Goal: Information Seeking & Learning: Learn about a topic

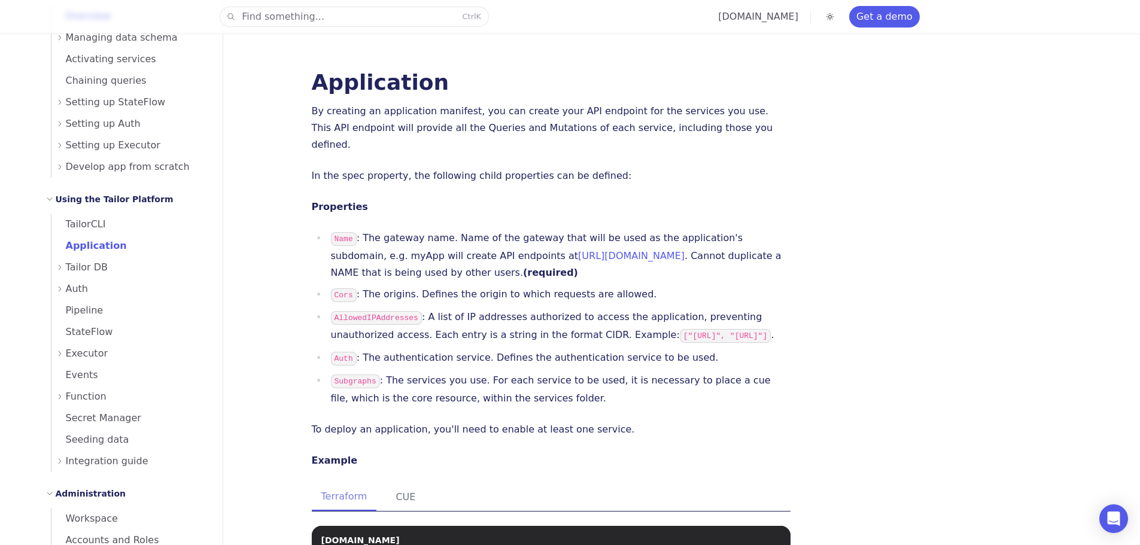
scroll to position [299, 0]
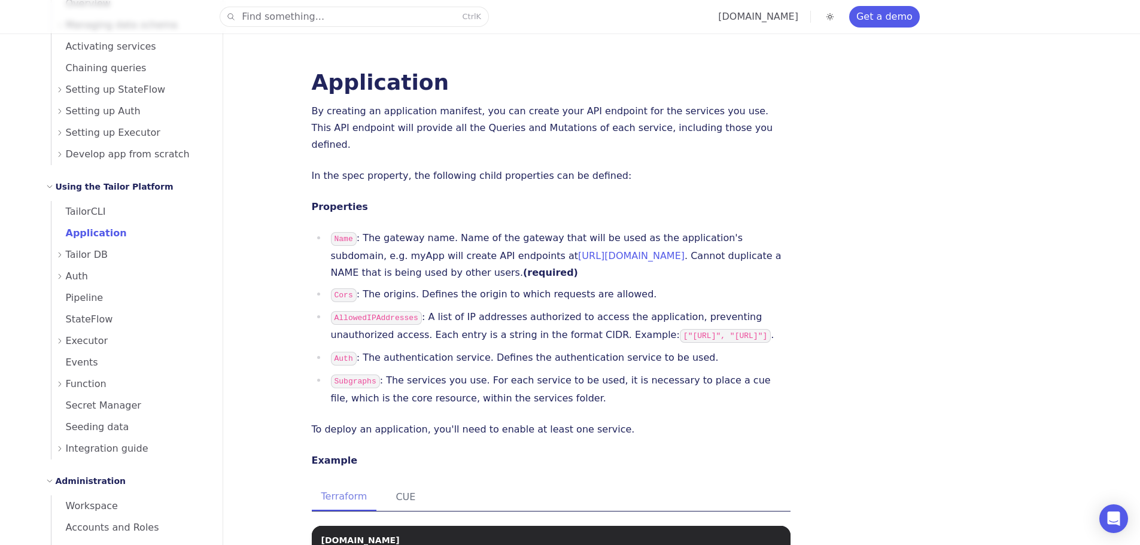
click at [96, 260] on span "Tailor DB" at bounding box center [87, 254] width 42 height 17
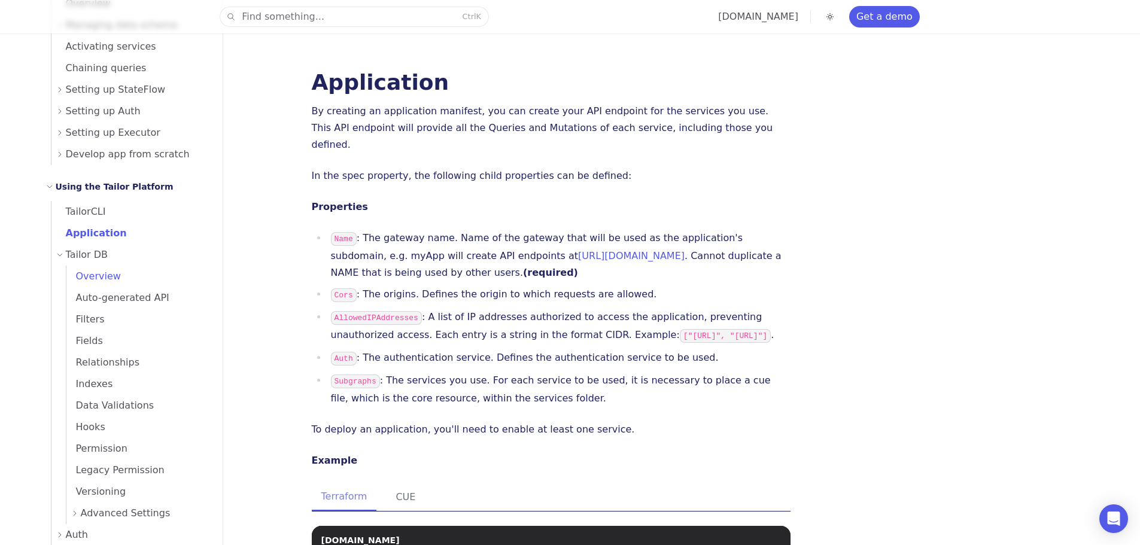
click at [78, 279] on span "Overview" at bounding box center [93, 275] width 54 height 11
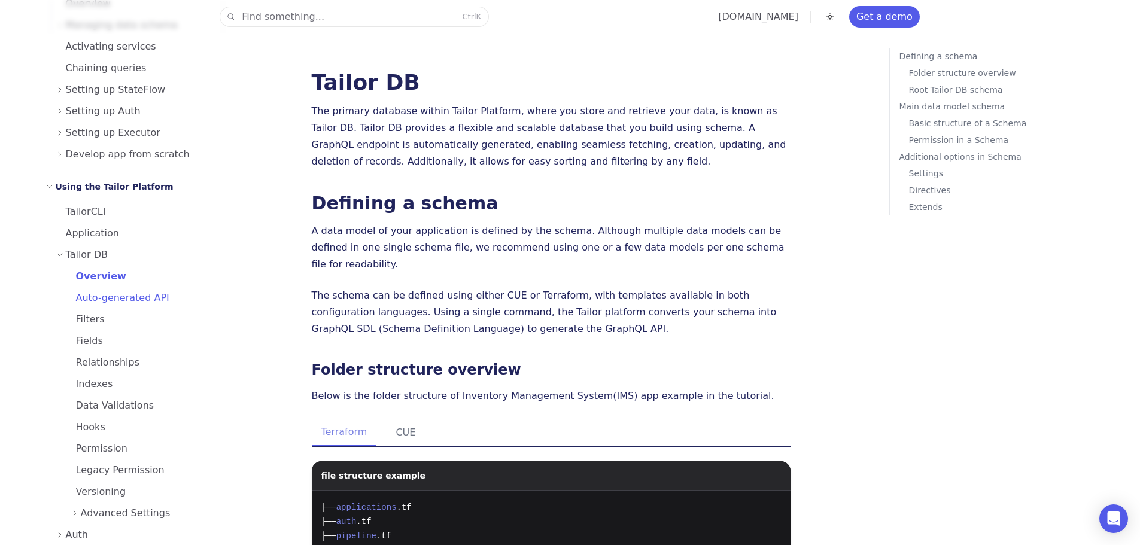
click at [91, 297] on span "Auto-generated API" at bounding box center [117, 297] width 103 height 11
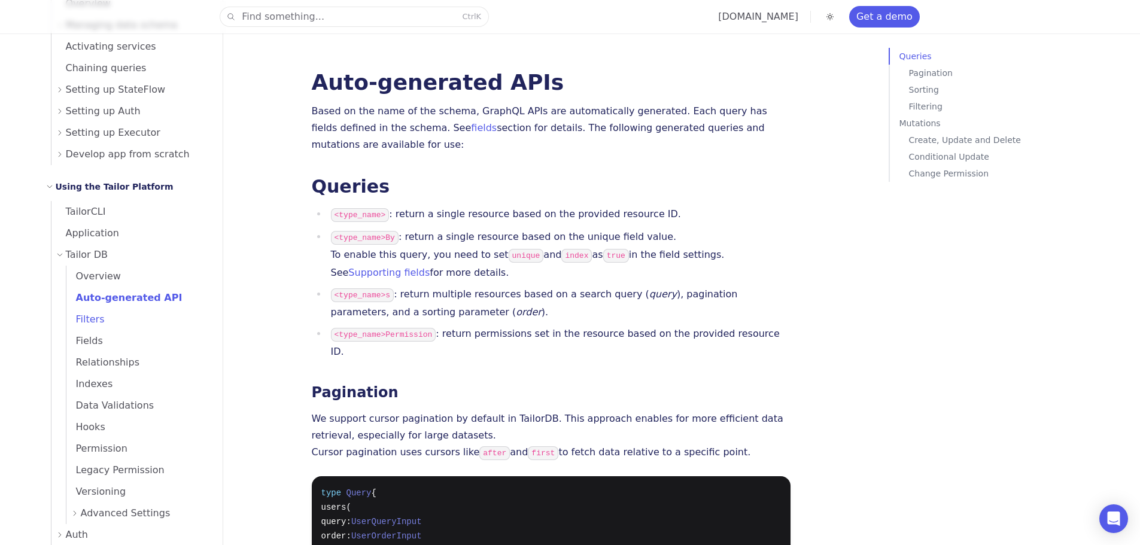
click at [102, 322] on link "Filters" at bounding box center [137, 320] width 142 height 22
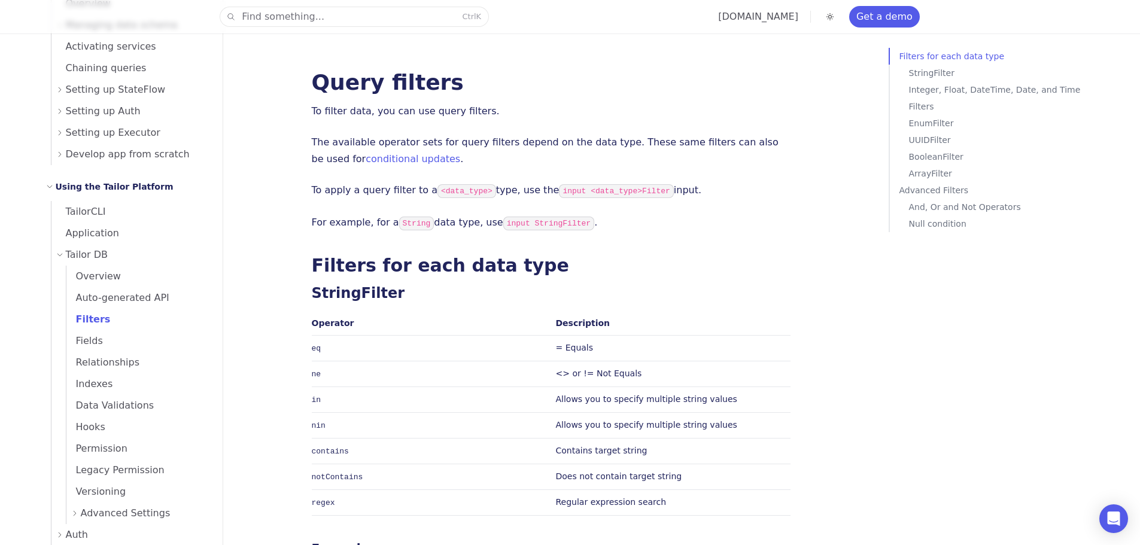
click at [320, 147] on p "The available operator sets for query filters depend on the data type. These sa…" at bounding box center [551, 150] width 479 height 33
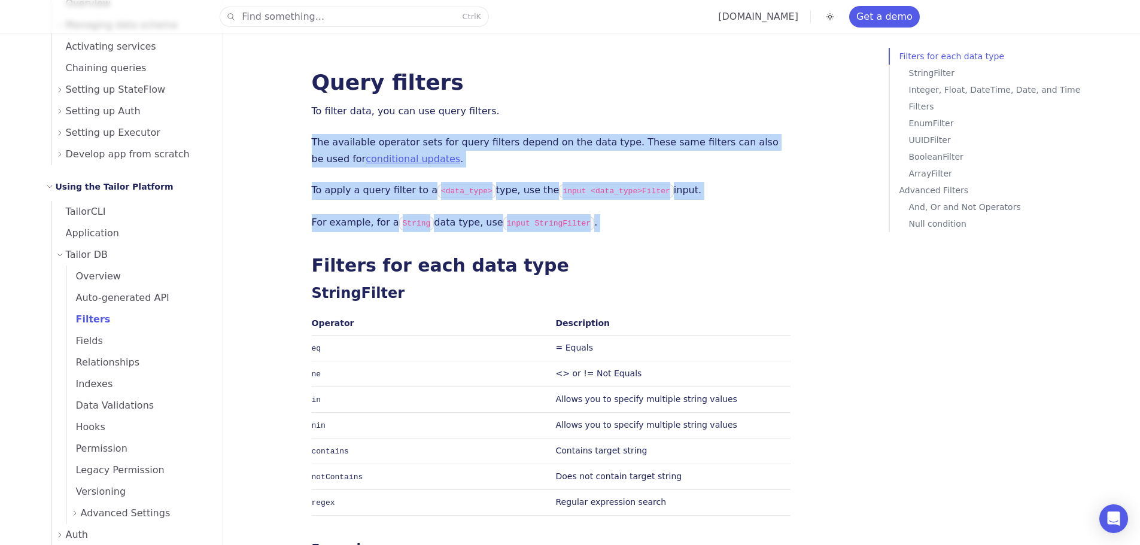
drag, startPoint x: 320, startPoint y: 147, endPoint x: 336, endPoint y: 223, distance: 77.7
click at [336, 223] on p "For example, for a String data type, use input StringFilter ." at bounding box center [551, 223] width 479 height 18
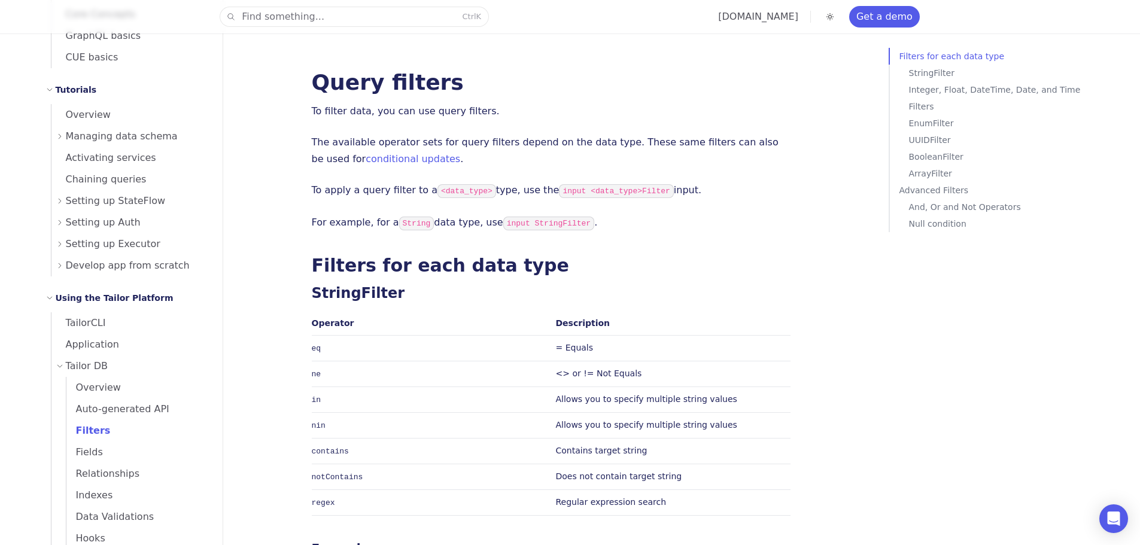
scroll to position [179, 0]
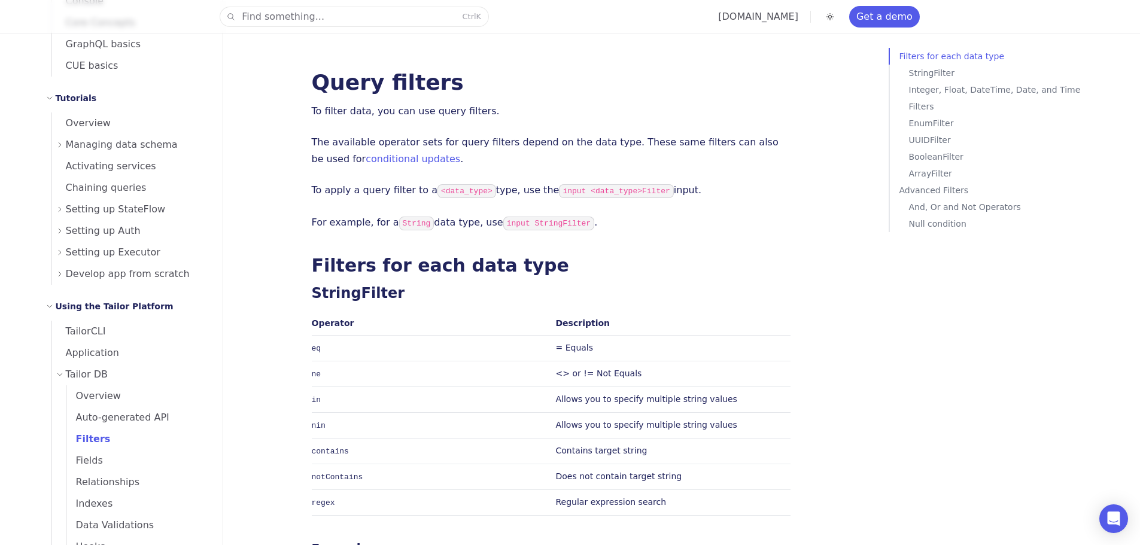
click at [85, 379] on span "Tailor DB" at bounding box center [87, 374] width 42 height 17
click at [89, 374] on span "Tailor DB" at bounding box center [87, 374] width 42 height 17
click at [83, 396] on span "Overview" at bounding box center [93, 395] width 54 height 11
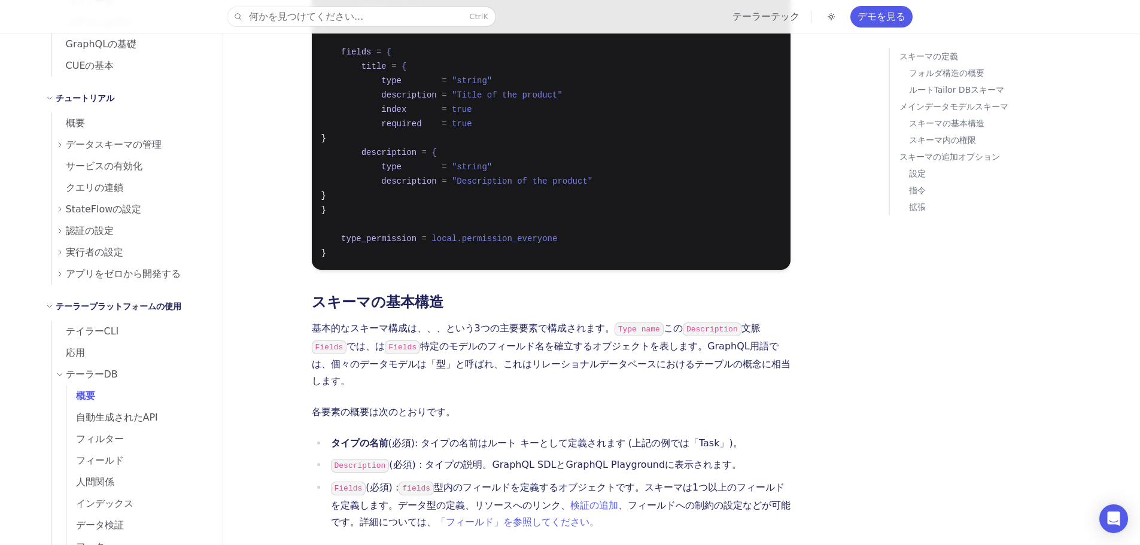
scroll to position [1256, 0]
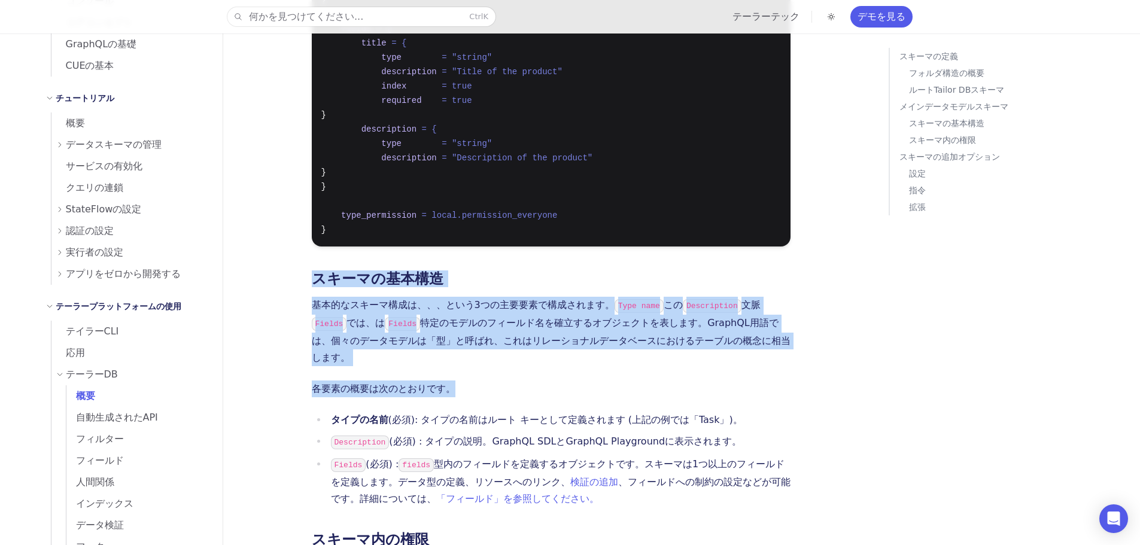
drag, startPoint x: 294, startPoint y: 210, endPoint x: 299, endPoint y: 328, distance: 118.5
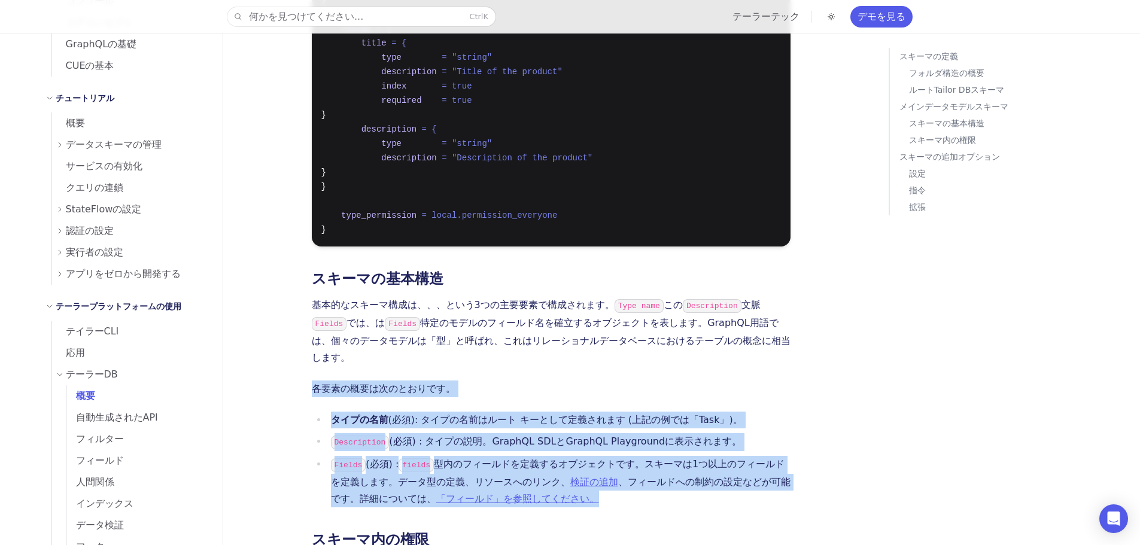
drag, startPoint x: 299, startPoint y: 328, endPoint x: 307, endPoint y: 397, distance: 68.7
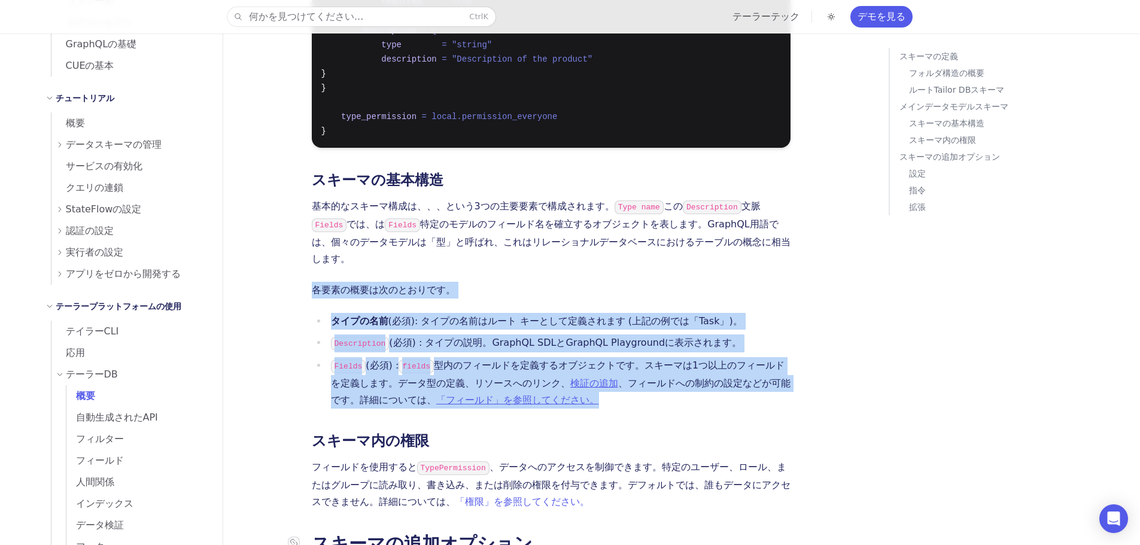
scroll to position [1436, 0]
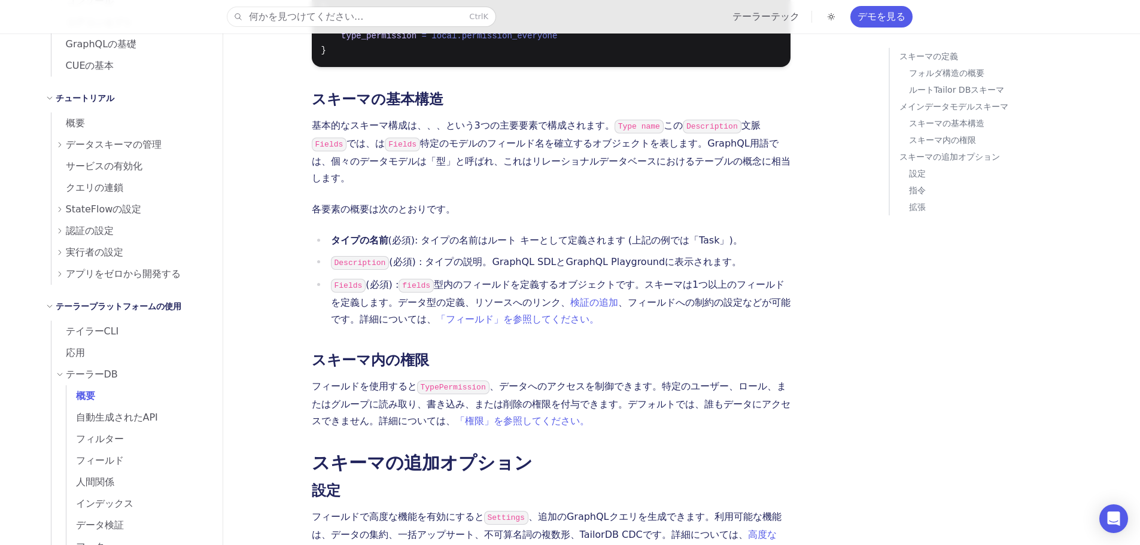
click at [312, 380] on font "、データへのアクセスを制御できます。特定のユーザー、ロール、またはグループに読み取り、書き込み、または削除の権限を付与できます。デフォルトでは、誰もデータにア…" at bounding box center [551, 403] width 479 height 46
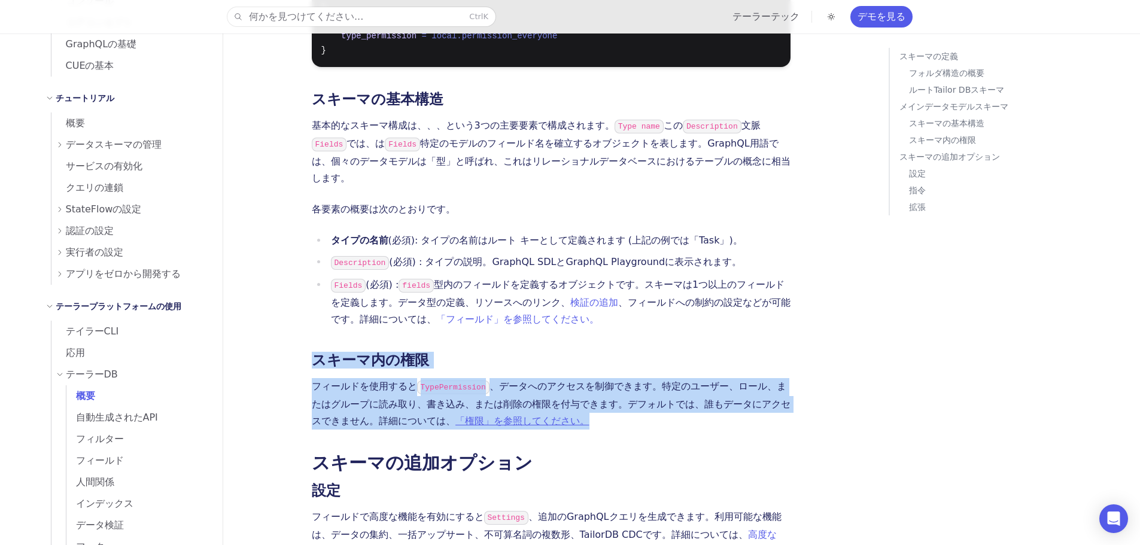
drag, startPoint x: 311, startPoint y: 342, endPoint x: 310, endPoint y: 279, distance: 62.8
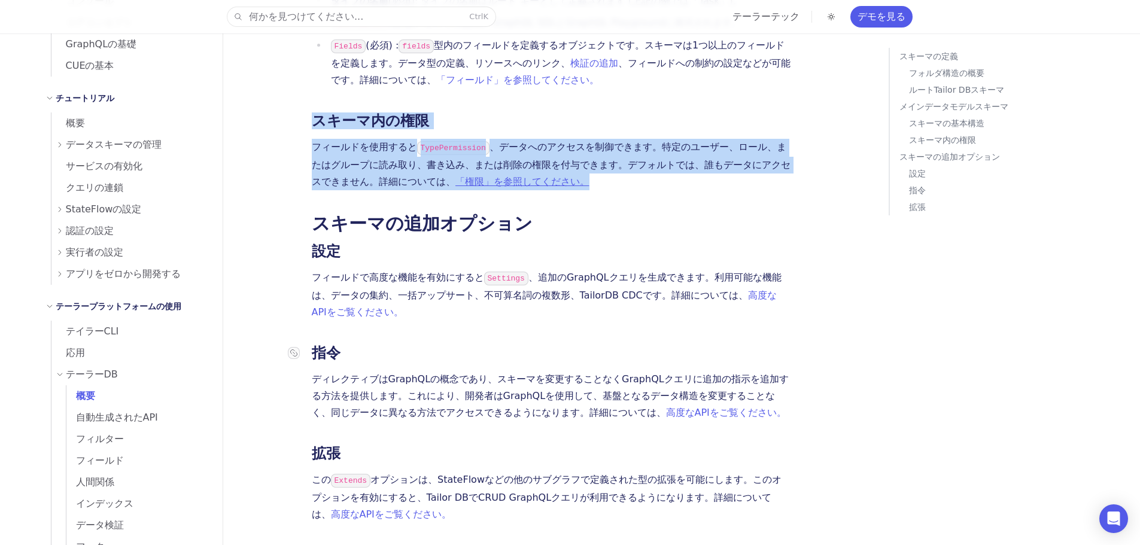
click at [306, 347] on div at bounding box center [300, 353] width 24 height 12
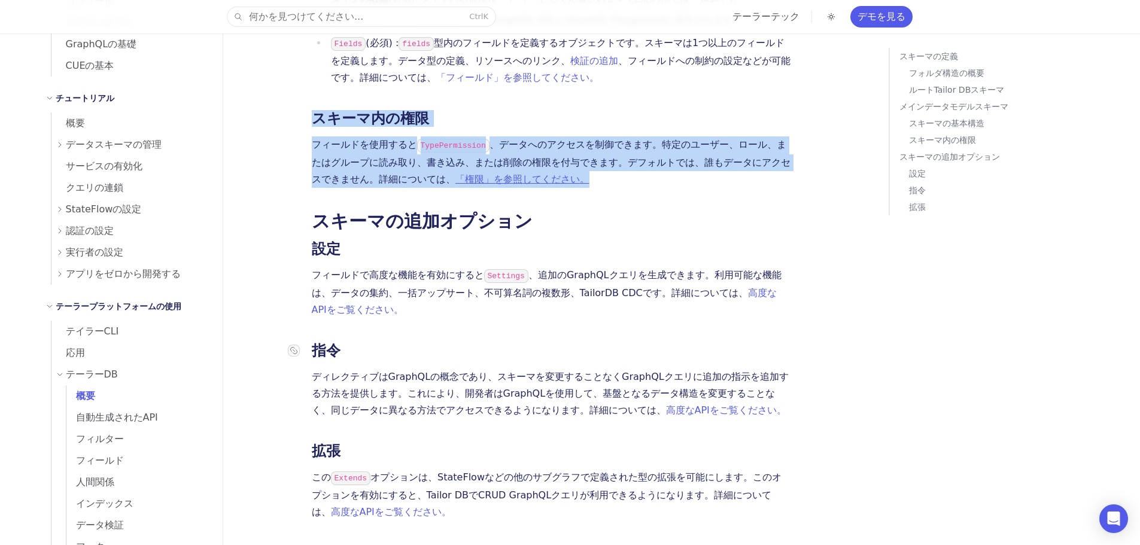
click at [306, 345] on div at bounding box center [300, 351] width 24 height 12
drag, startPoint x: 306, startPoint y: 267, endPoint x: 307, endPoint y: 354, distance: 86.1
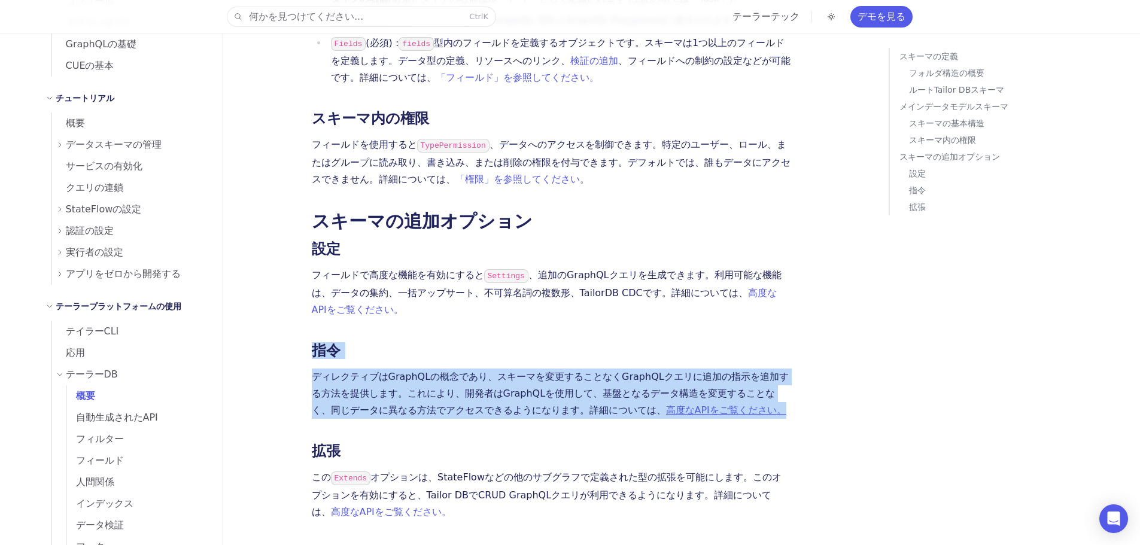
drag, startPoint x: 307, startPoint y: 354, endPoint x: 305, endPoint y: 252, distance: 101.7
click at [449, 342] on h3 "指令" at bounding box center [551, 350] width 479 height 17
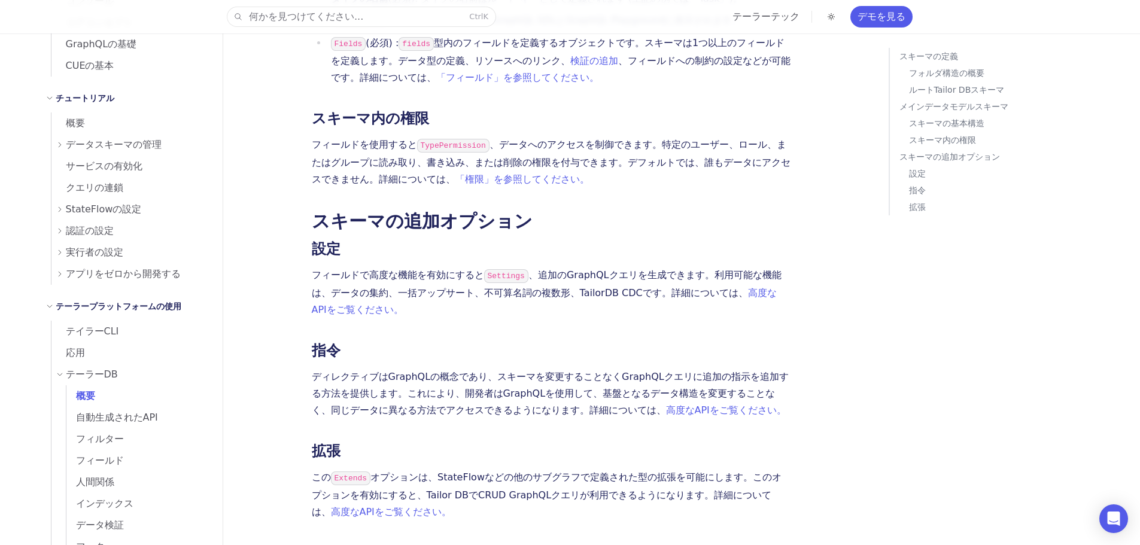
click at [449, 342] on h3 "指令" at bounding box center [551, 350] width 479 height 17
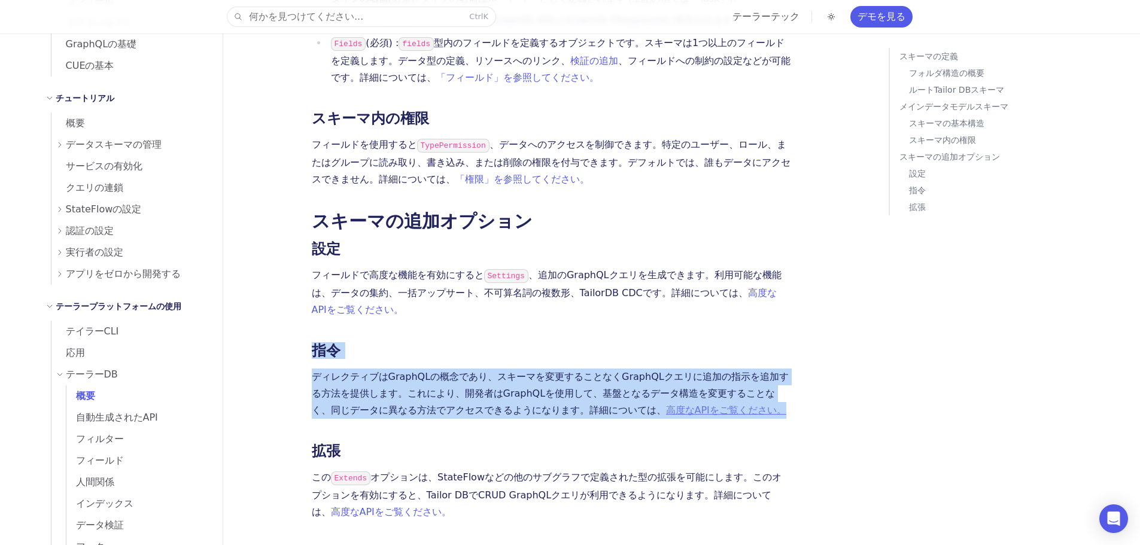
drag, startPoint x: 449, startPoint y: 261, endPoint x: 452, endPoint y: 330, distance: 68.9
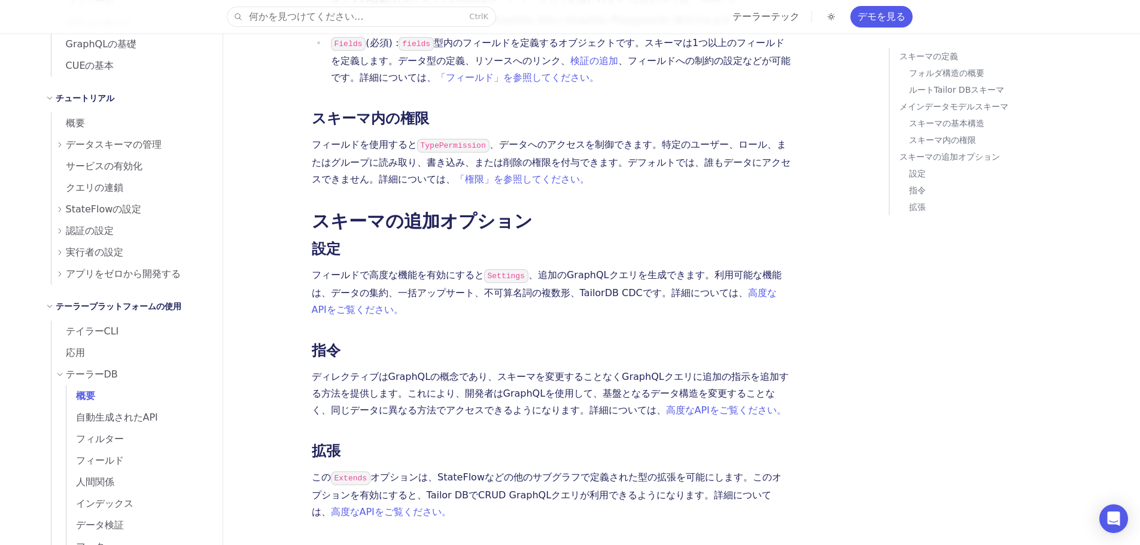
click at [436, 443] on h3 "拡張" at bounding box center [551, 451] width 479 height 17
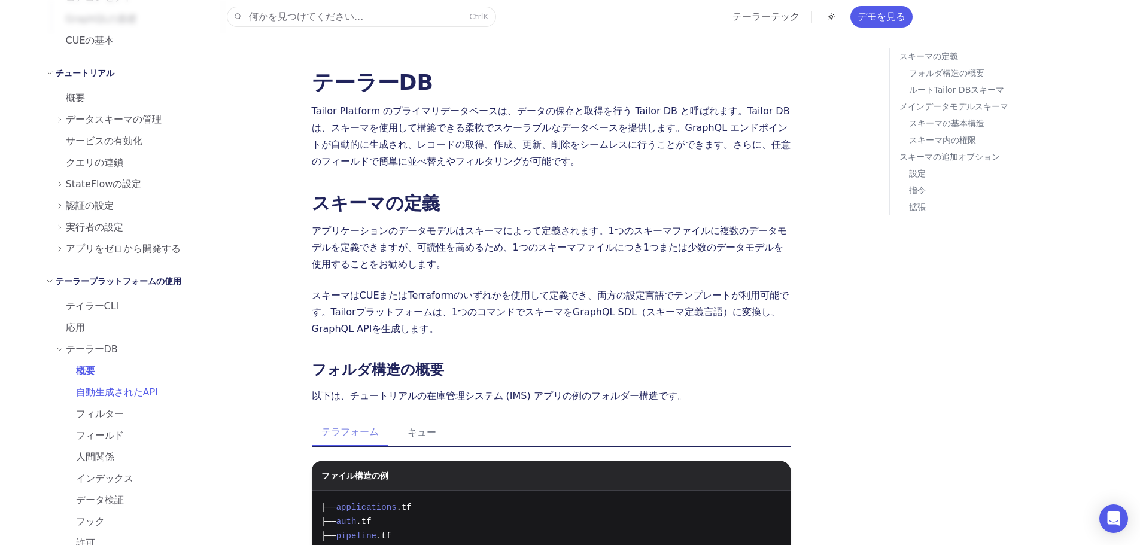
scroll to position [299, 0]
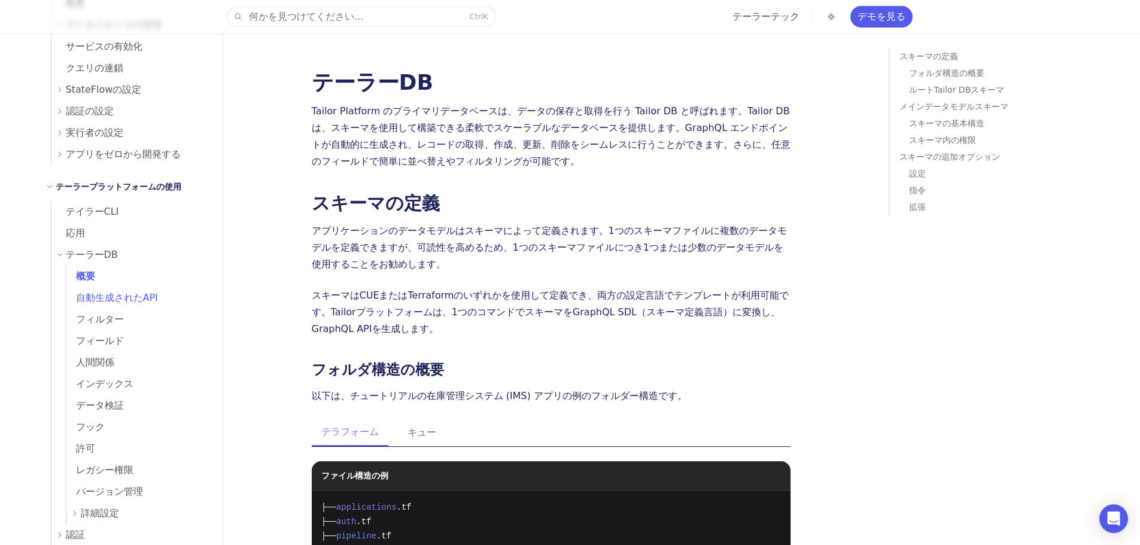
click at [113, 304] on span "自動生成されたAPI" at bounding box center [112, 298] width 92 height 17
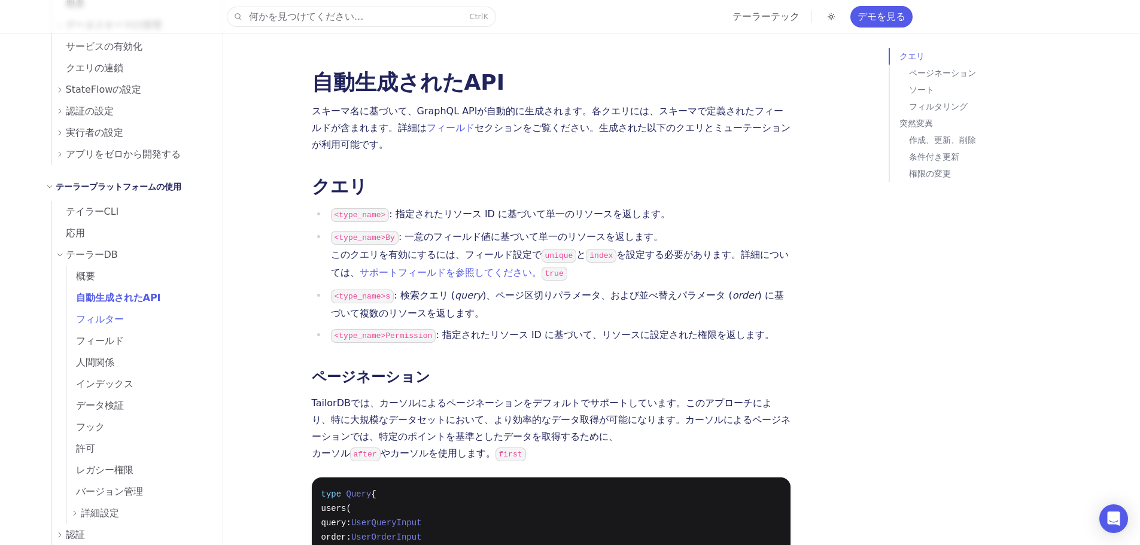
click at [90, 324] on font "フィルター" at bounding box center [100, 318] width 48 height 11
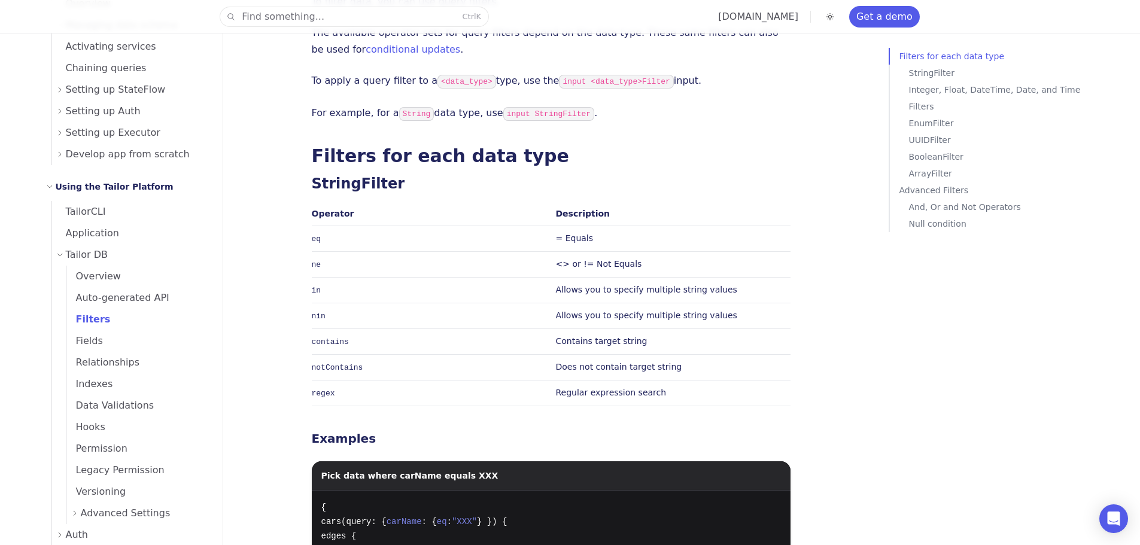
scroll to position [120, 0]
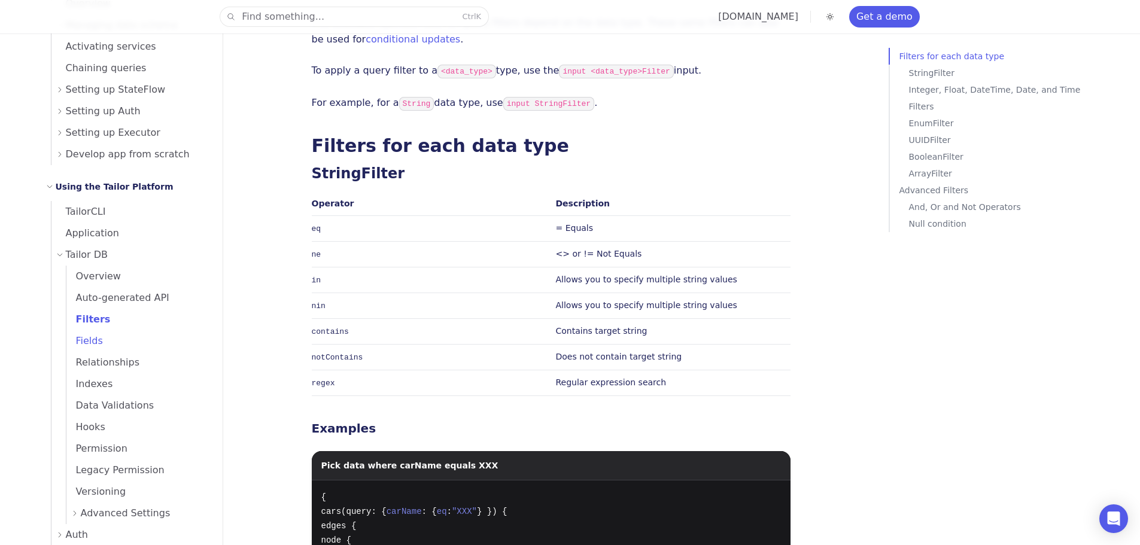
click at [87, 349] on link "Fields" at bounding box center [137, 341] width 142 height 22
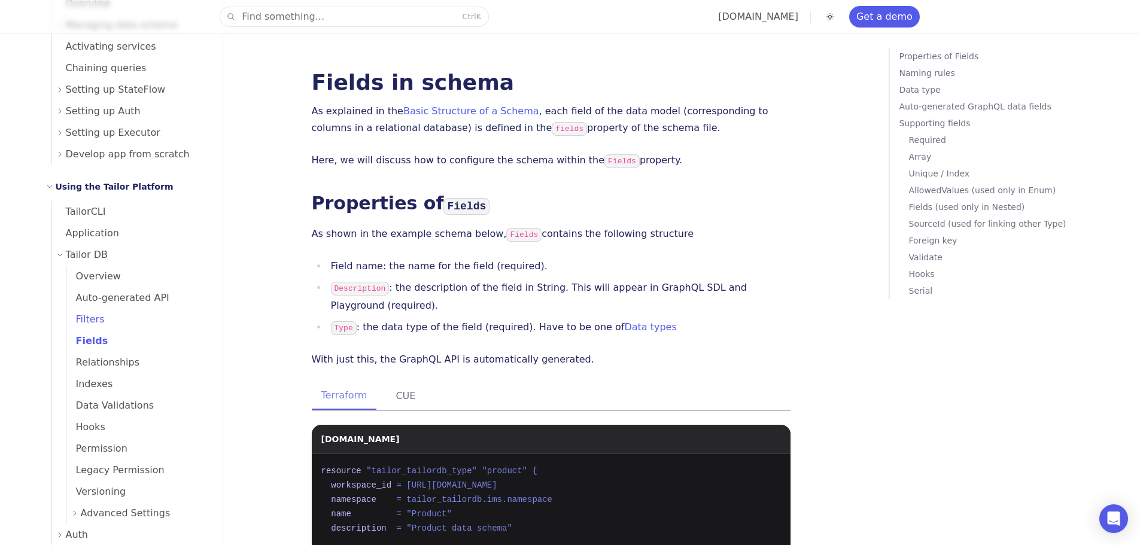
click at [117, 351] on link "Fields" at bounding box center [137, 341] width 142 height 22
click at [112, 361] on span "Relationships" at bounding box center [103, 362] width 74 height 11
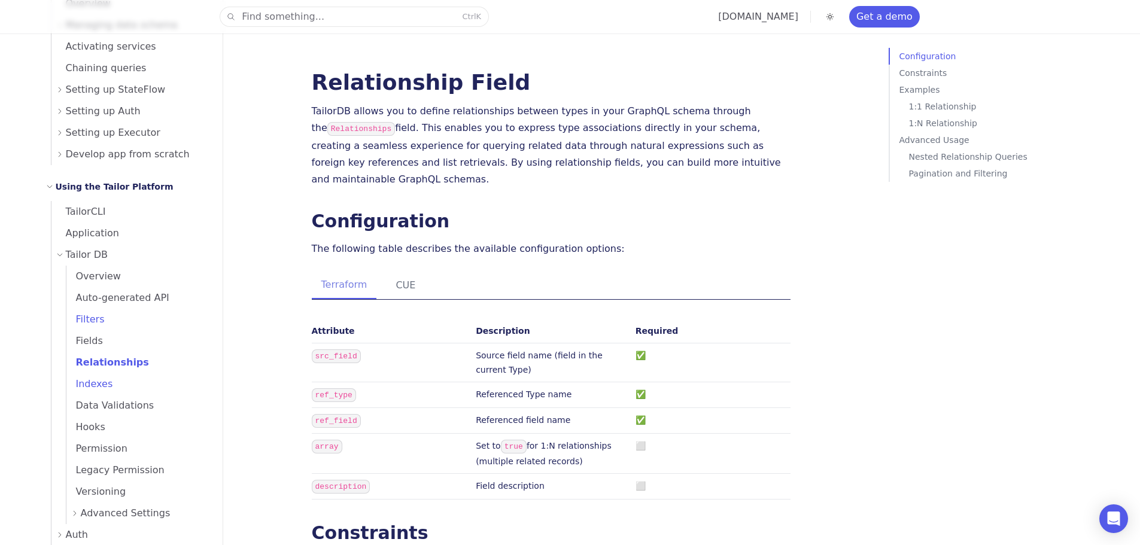
click at [89, 380] on span "Indexes" at bounding box center [89, 383] width 47 height 11
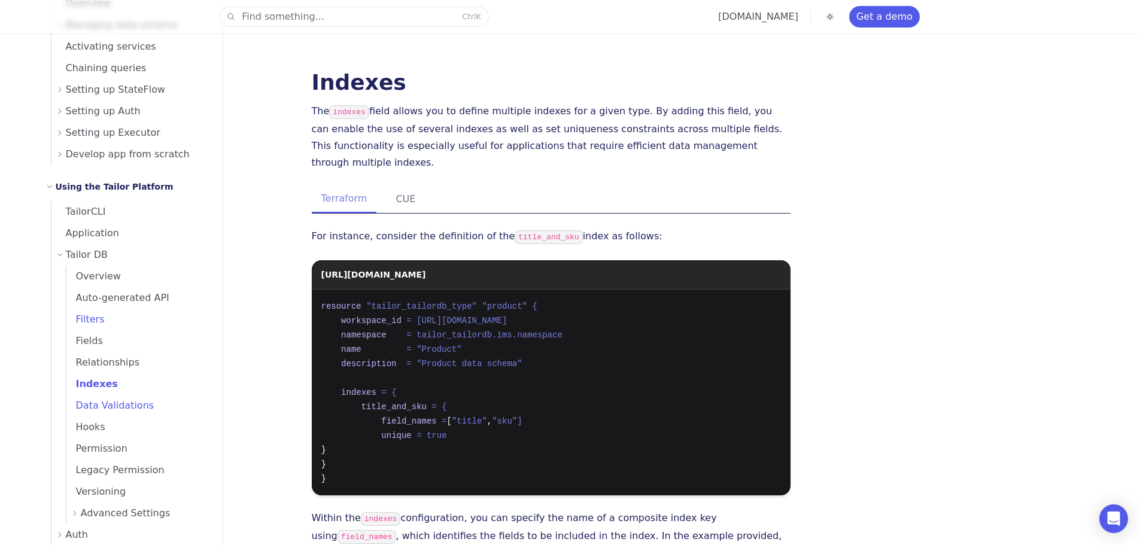
click at [111, 396] on link "Data Validations" at bounding box center [137, 406] width 142 height 22
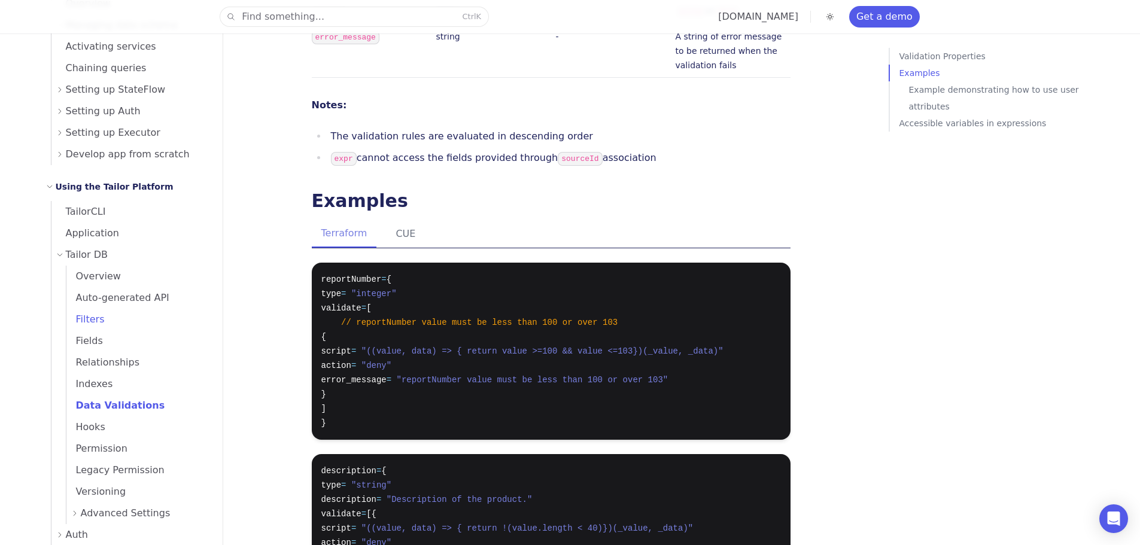
scroll to position [359, 0]
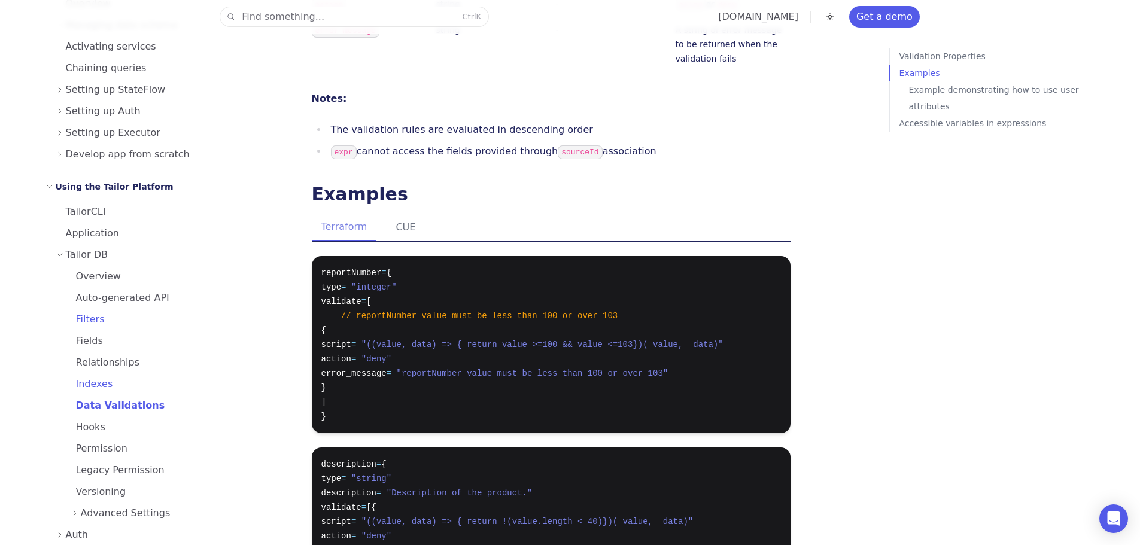
click at [115, 386] on link "Indexes" at bounding box center [137, 384] width 142 height 22
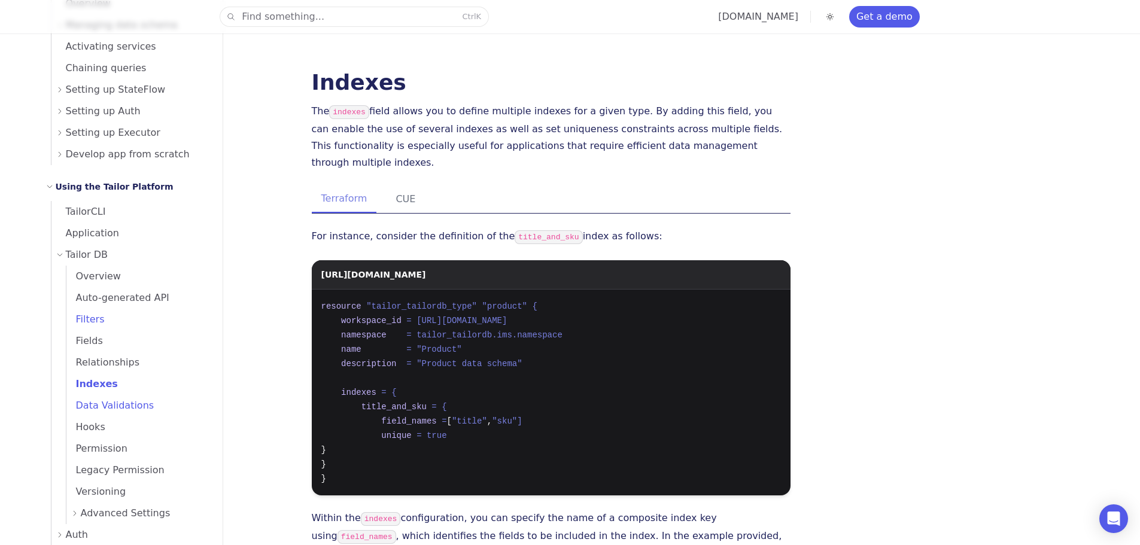
click at [105, 415] on link "Data Validations" at bounding box center [137, 406] width 142 height 22
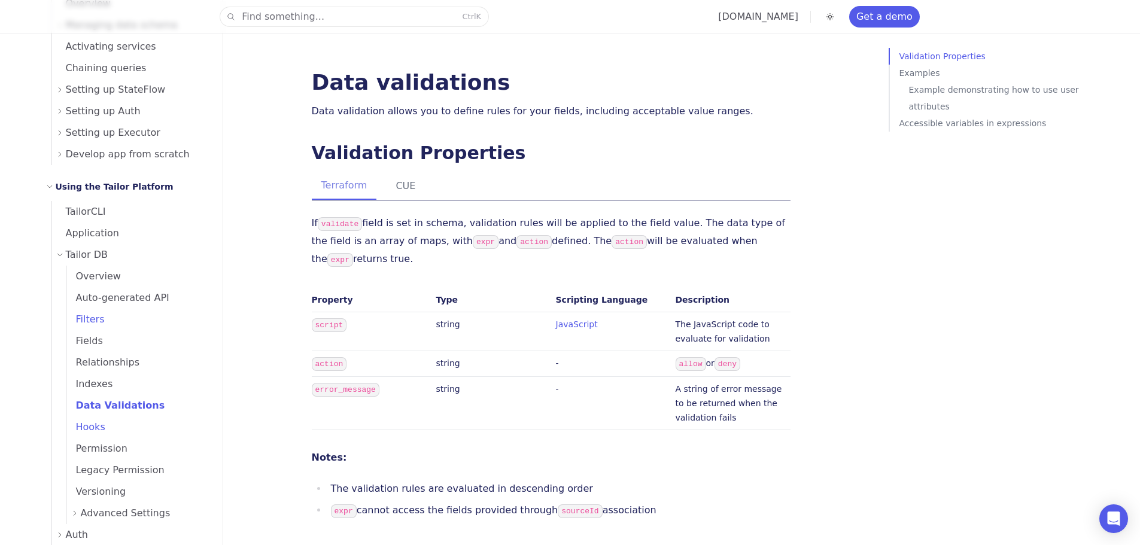
click at [93, 433] on span "Hooks" at bounding box center [85, 427] width 39 height 17
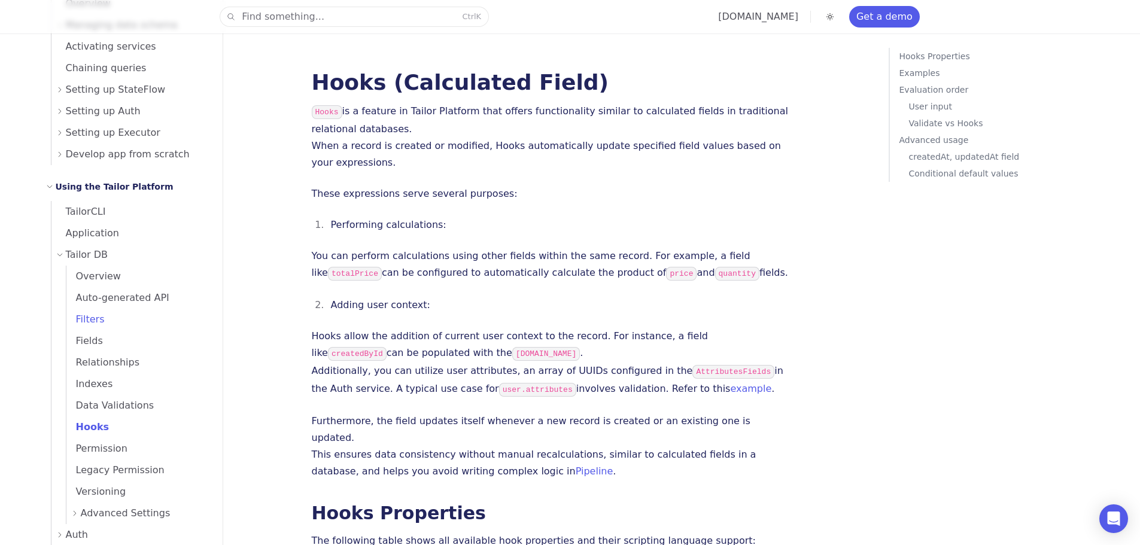
click at [324, 275] on p "You can perform calculations using other fields within the same record. For exa…" at bounding box center [551, 265] width 479 height 35
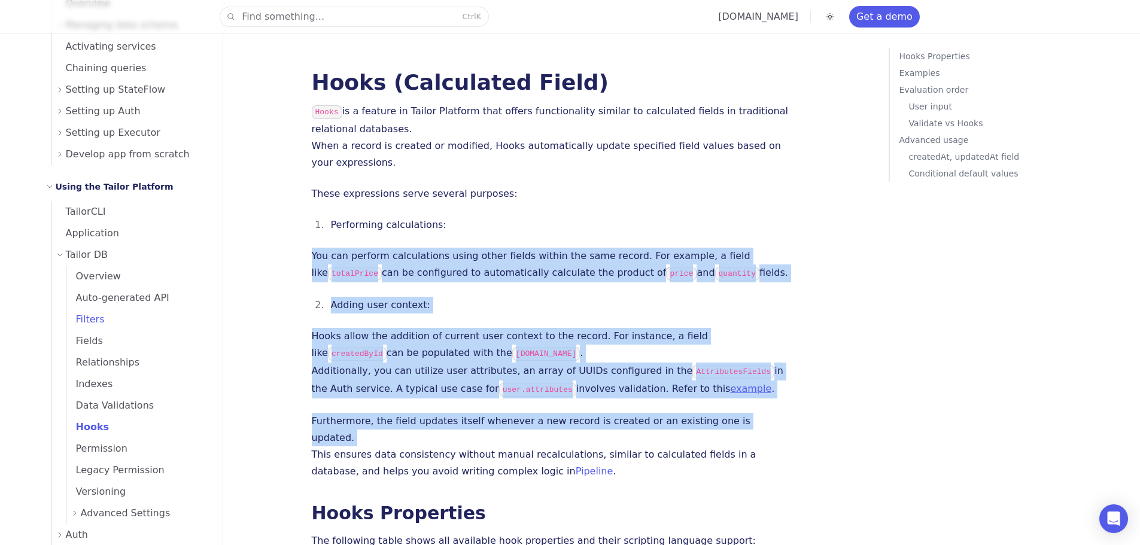
drag, startPoint x: 324, startPoint y: 275, endPoint x: 358, endPoint y: 421, distance: 149.3
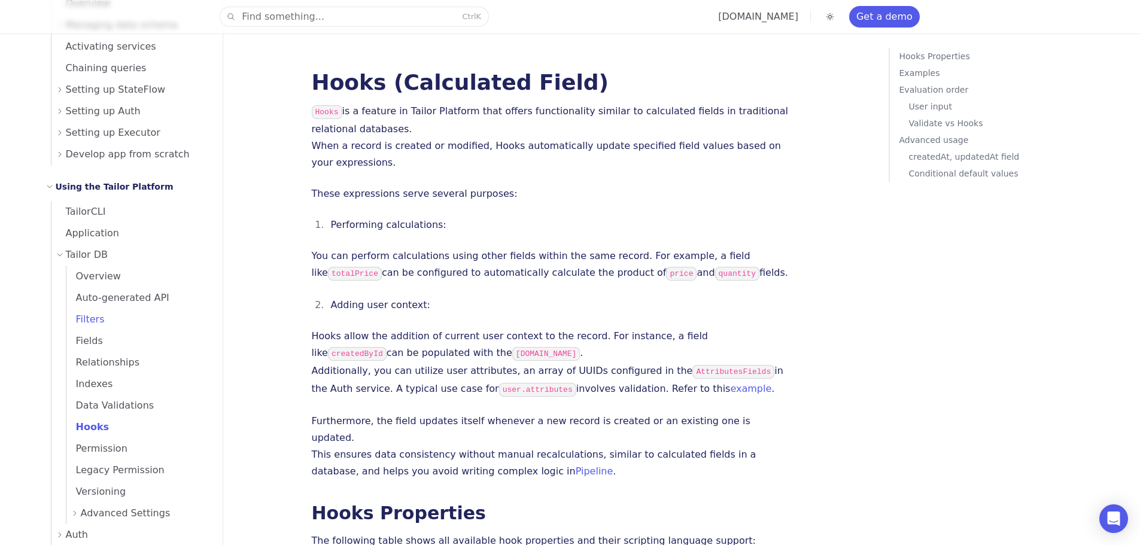
click at [336, 446] on p "Furthermore, the field updates itself whenever a new record is created or an ex…" at bounding box center [551, 446] width 479 height 67
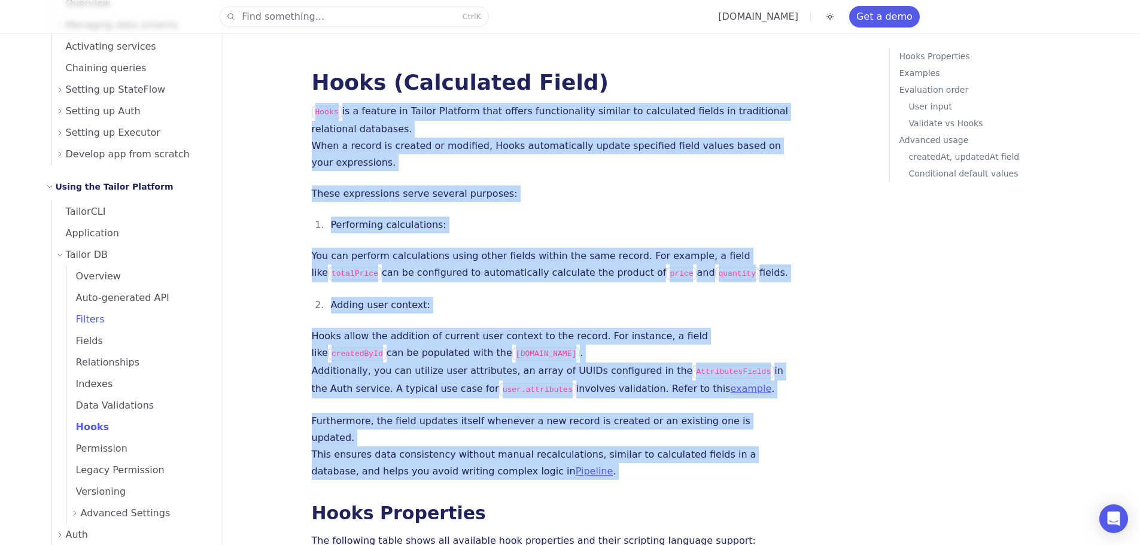
drag, startPoint x: 336, startPoint y: 446, endPoint x: 312, endPoint y: 121, distance: 325.7
click at [477, 230] on li "Performing calculations:" at bounding box center [558, 225] width 463 height 17
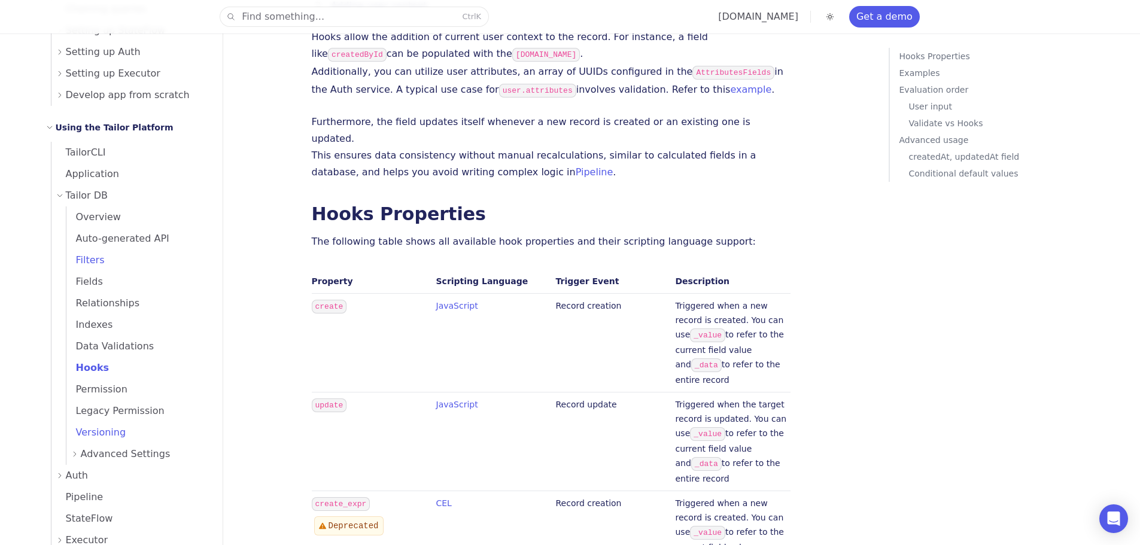
scroll to position [359, 0]
click at [122, 382] on link "Permission" at bounding box center [137, 389] width 142 height 22
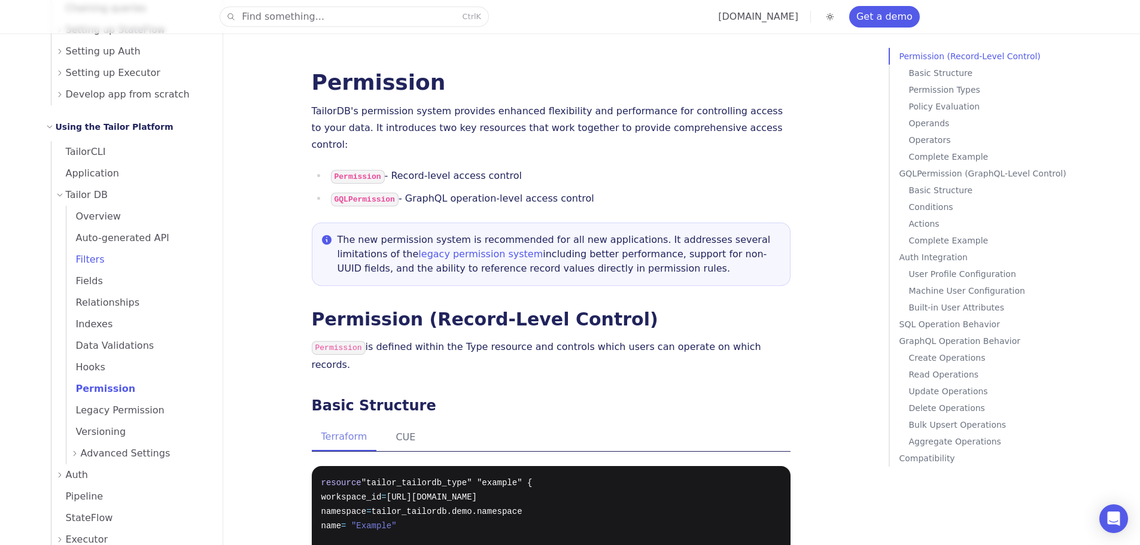
click at [75, 452] on icon at bounding box center [74, 453] width 7 height 7
click at [95, 475] on span "Overview" at bounding box center [108, 474] width 54 height 11
